Goal: Find specific page/section: Find specific page/section

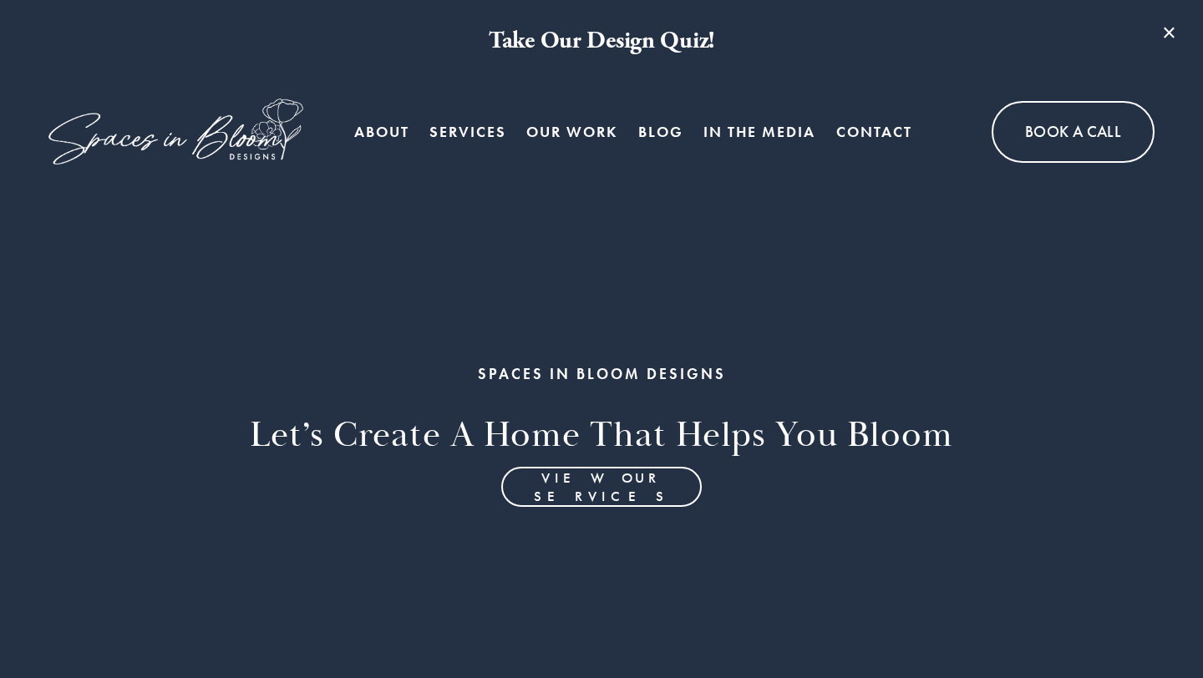
click at [390, 131] on link "About" at bounding box center [381, 131] width 55 height 33
click at [395, 130] on link "About" at bounding box center [381, 131] width 55 height 33
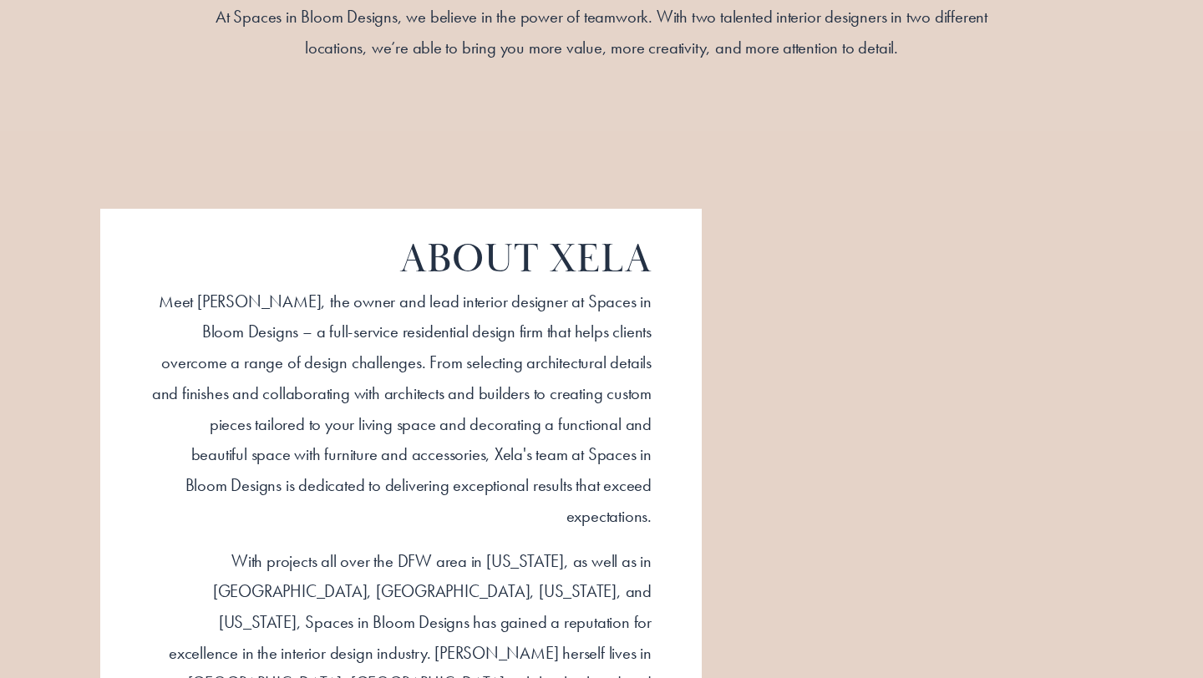
scroll to position [1286, 0]
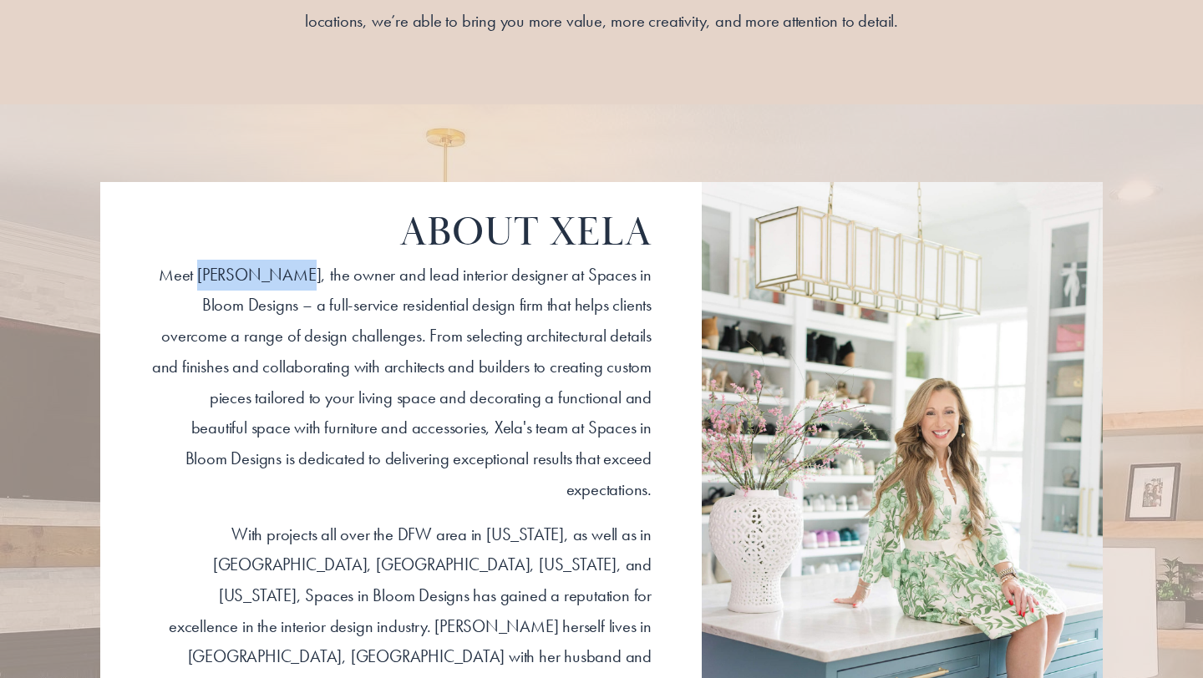
drag, startPoint x: 191, startPoint y: 273, endPoint x: 281, endPoint y: 277, distance: 89.5
click at [281, 277] on p "​Meet Xela Andrews, the owner and lead interior designer at Spaces in Bloom Des…" at bounding box center [400, 383] width 501 height 246
copy p "Xela Andrews"
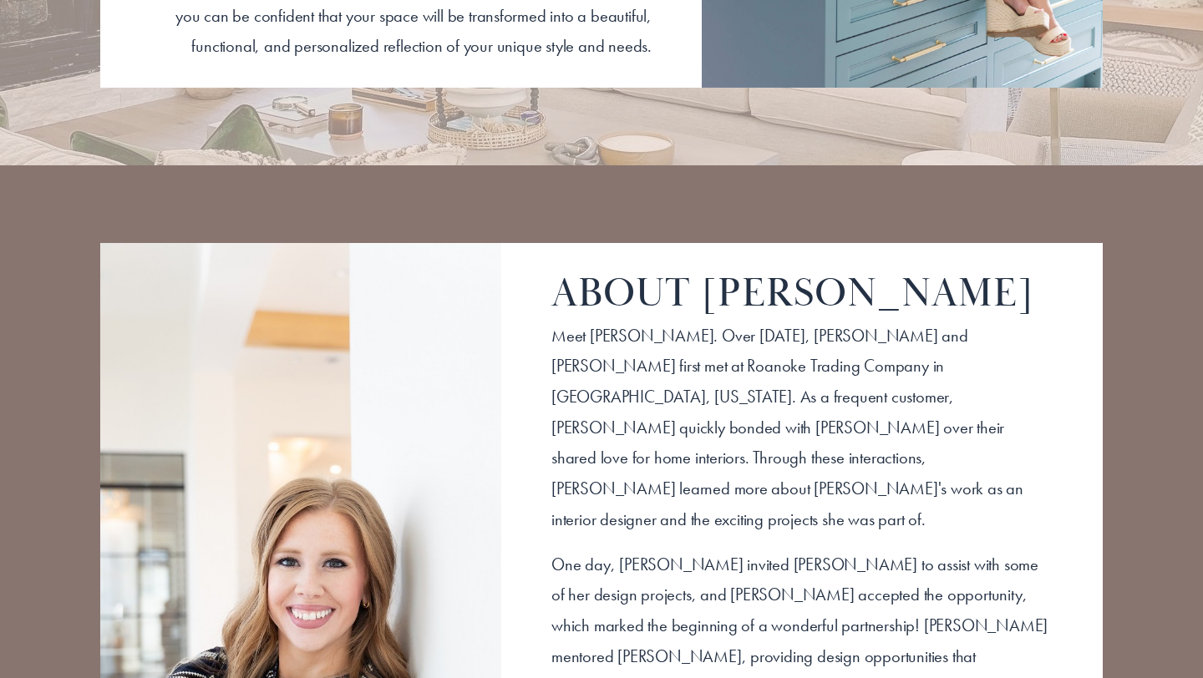
scroll to position [2022, 0]
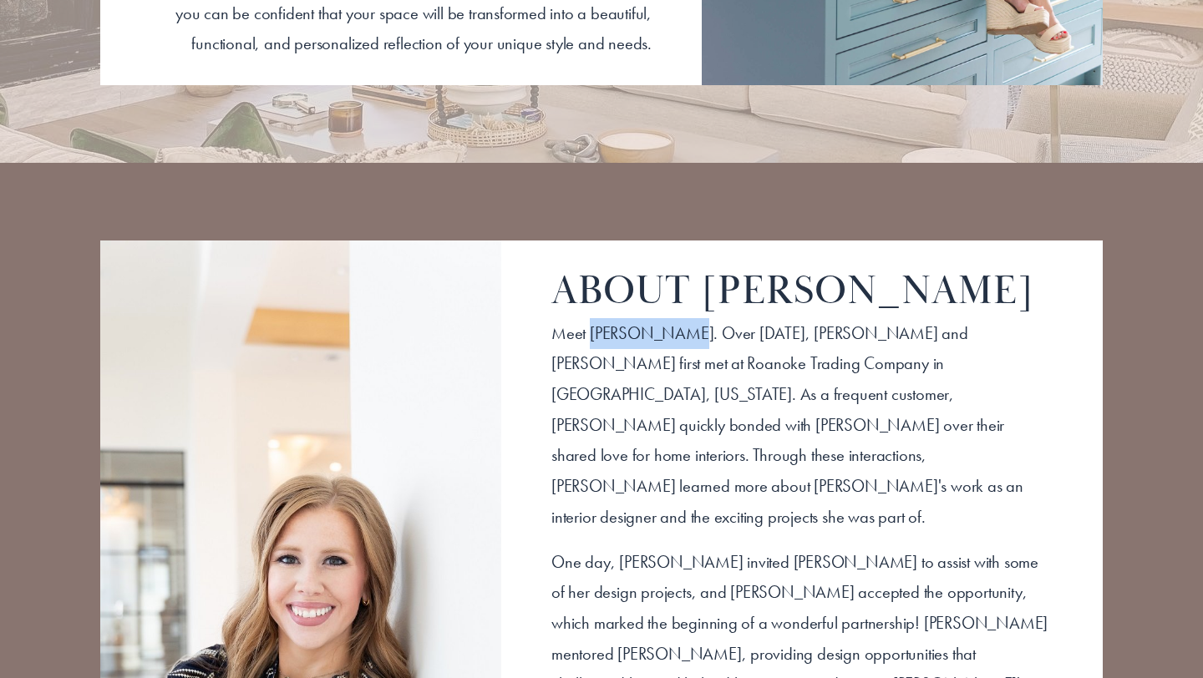
copy span "Laura Hanley"
drag, startPoint x: 588, startPoint y: 278, endPoint x: 672, endPoint y: 275, distance: 84.4
click at [672, 322] on span "​Meet [PERSON_NAME]. Over [DATE], [PERSON_NAME] and [PERSON_NAME] first met at …" at bounding box center [789, 424] width 476 height 205
copy span "Laura Hanley"
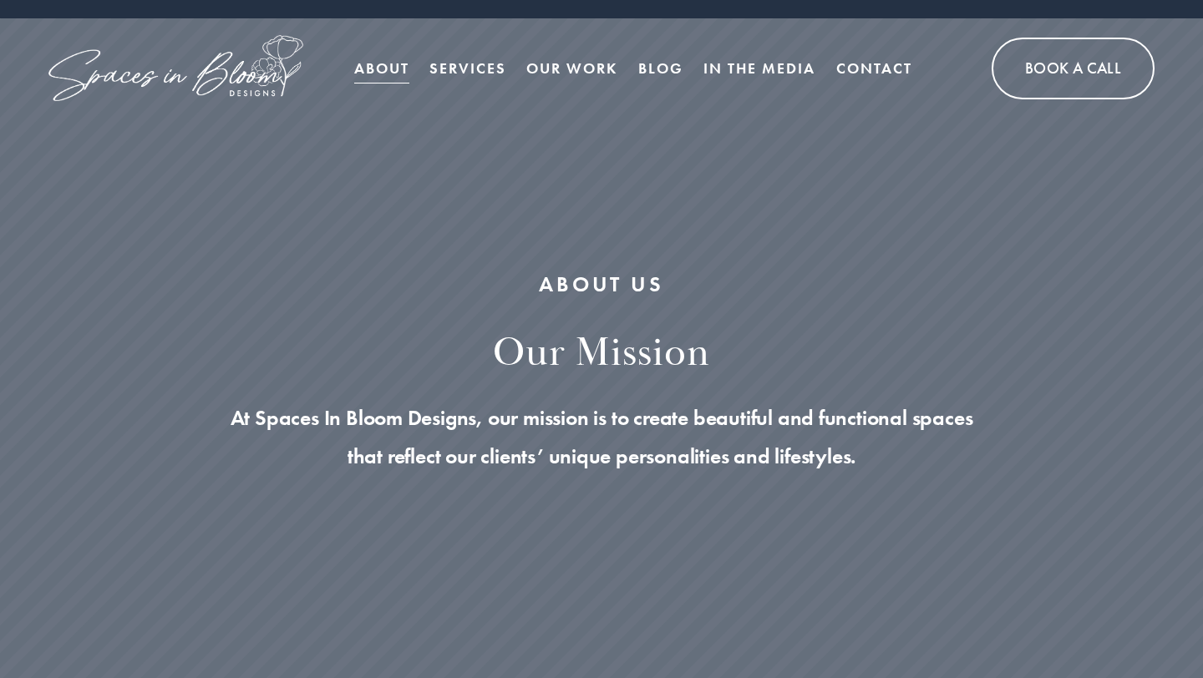
scroll to position [0, 0]
